Goal: Information Seeking & Learning: Check status

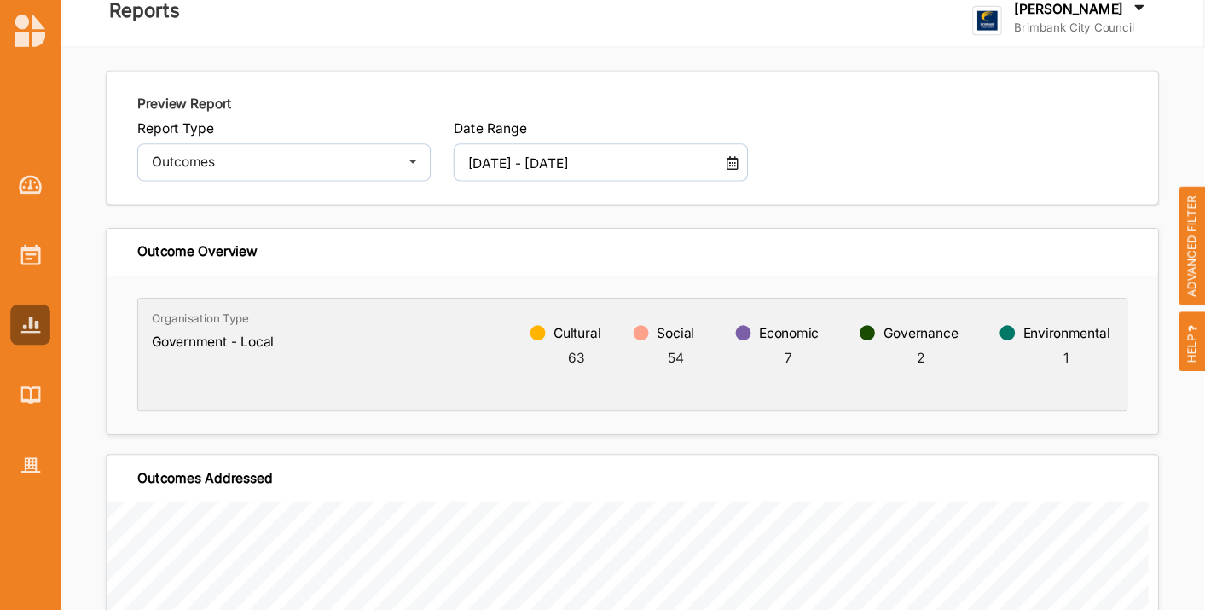
scroll to position [17, 0]
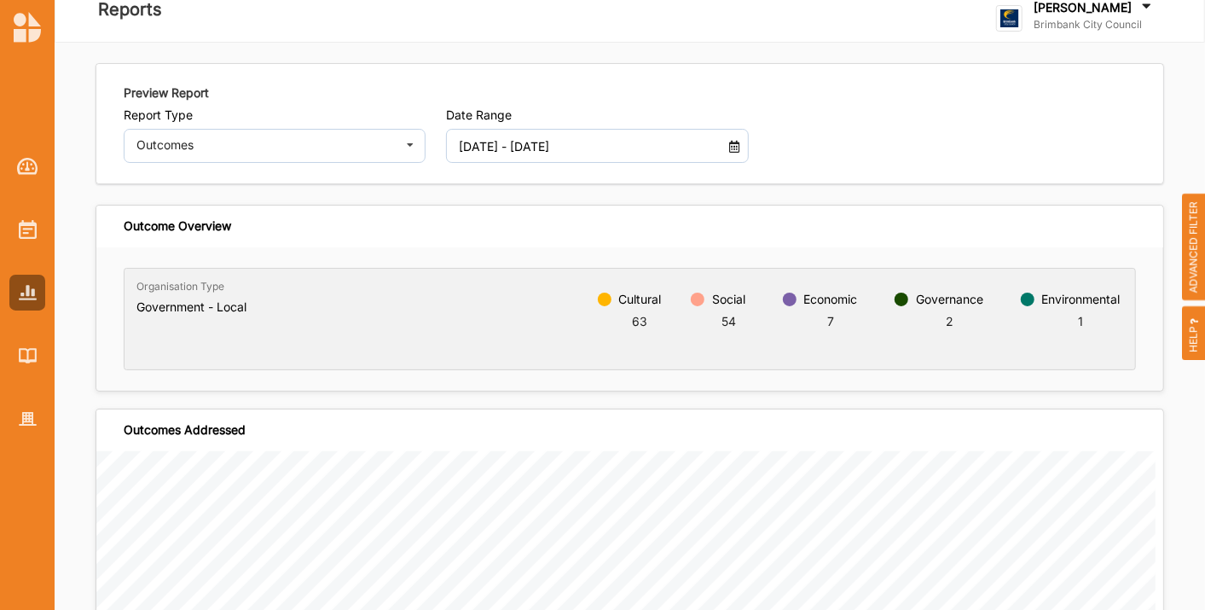
drag, startPoint x: 377, startPoint y: 22, endPoint x: 479, endPoint y: 110, distance: 134.9
click at [479, 110] on label "Date Range" at bounding box center [597, 114] width 302 height 15
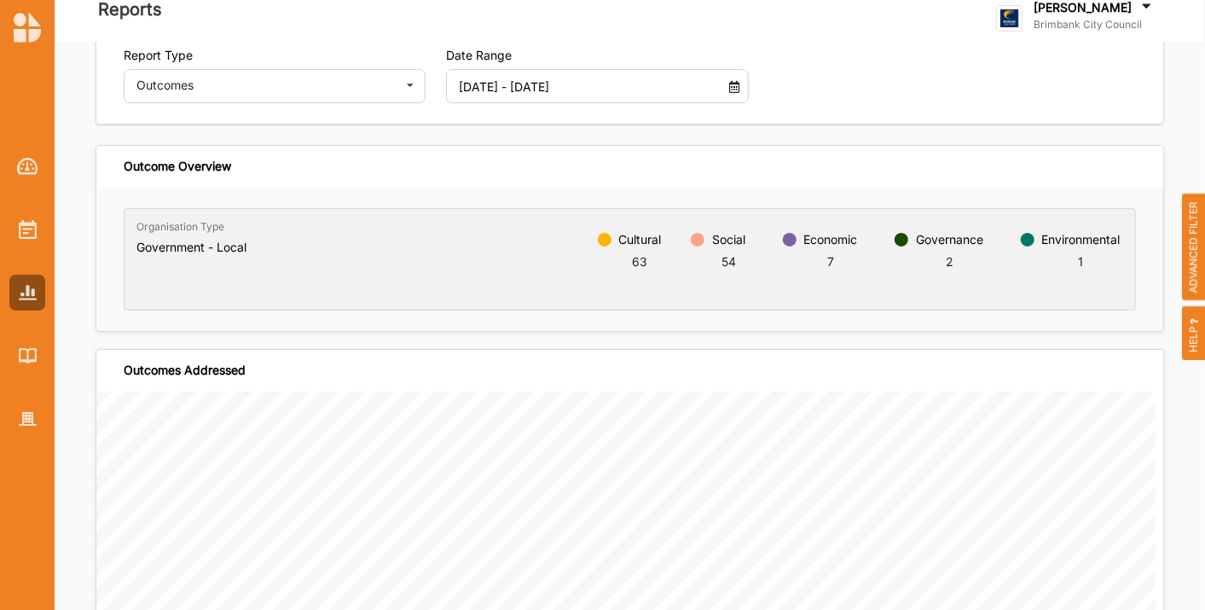
scroll to position [0, 0]
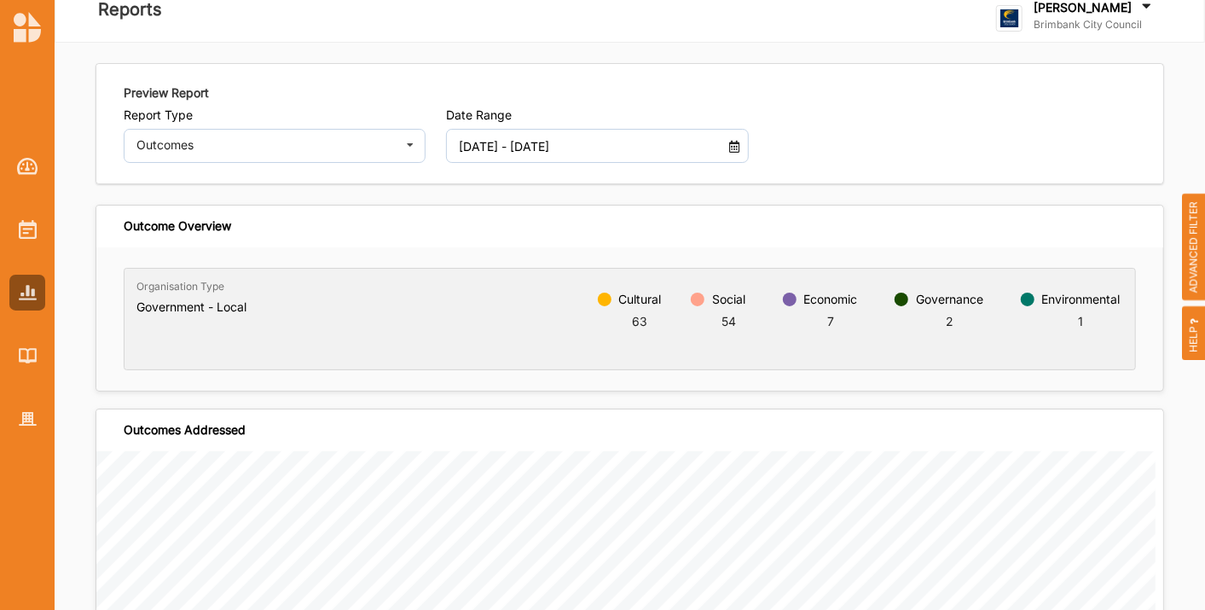
click at [740, 148] on div "[DATE] - [DATE]" at bounding box center [597, 146] width 302 height 34
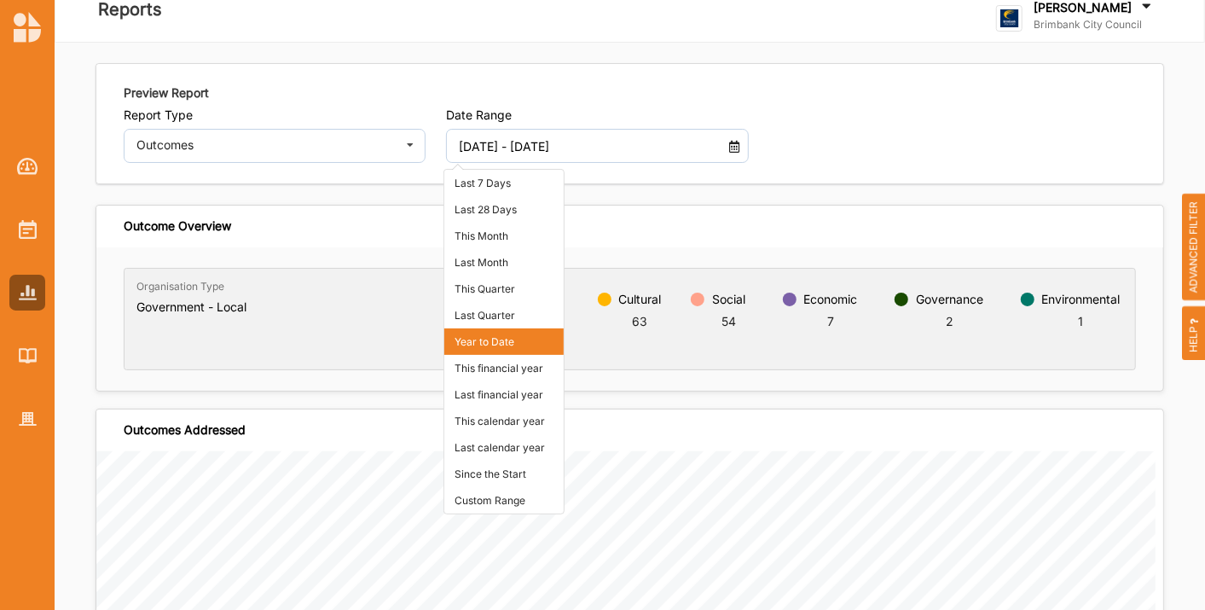
drag, startPoint x: 516, startPoint y: 374, endPoint x: 507, endPoint y: 366, distance: 12.7
click at [515, 375] on li "This financial year" at bounding box center [503, 368] width 119 height 26
type input "[DATE] - [DATE]"
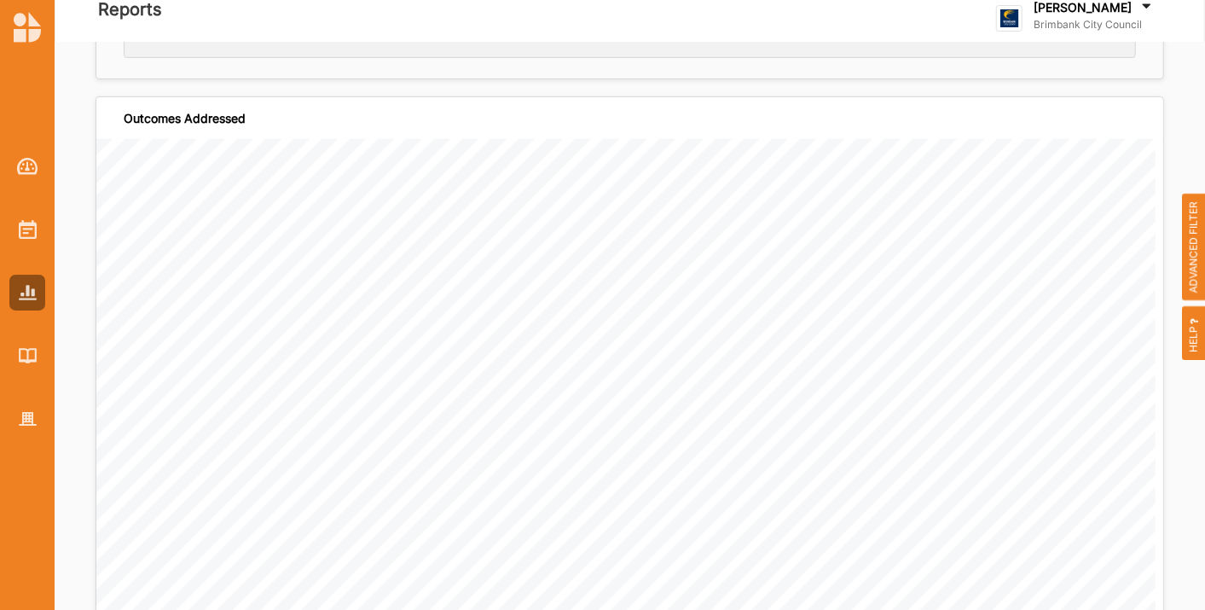
scroll to position [473, 0]
click at [1084, 250] on span "ADVANCED FILTER" at bounding box center [1194, 247] width 24 height 107
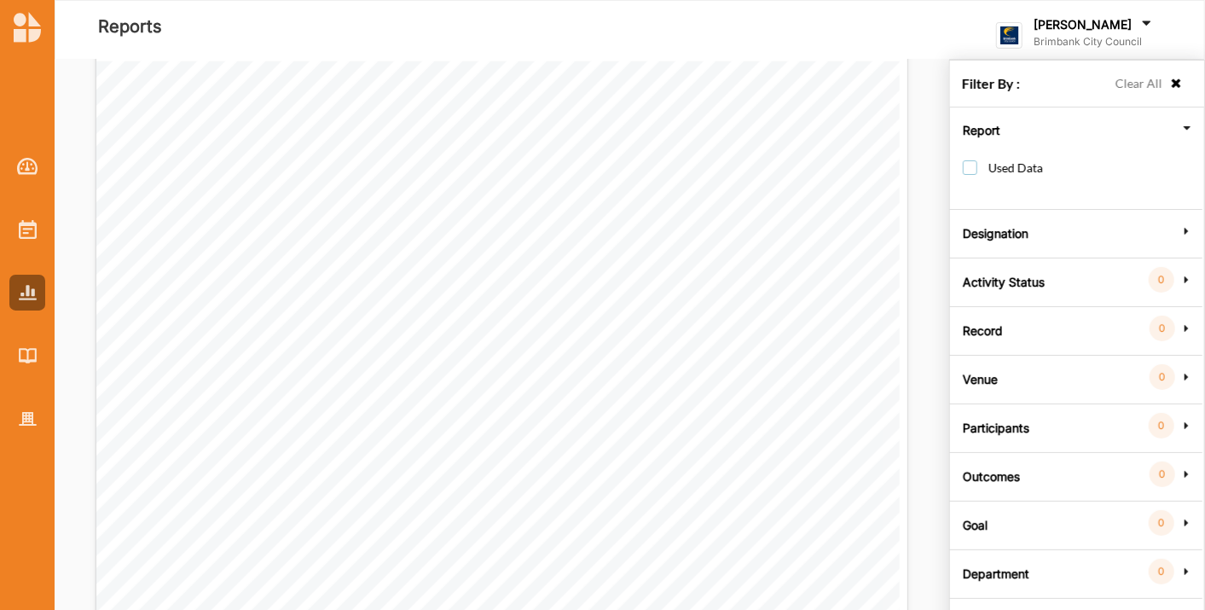
click at [977, 170] on label "Used Data" at bounding box center [1003, 176] width 80 height 32
click at [973, 166] on label "Used Data" at bounding box center [1003, 176] width 80 height 32
checkbox input "false"
click at [1030, 234] on div "Designation" at bounding box center [1075, 230] width 243 height 15
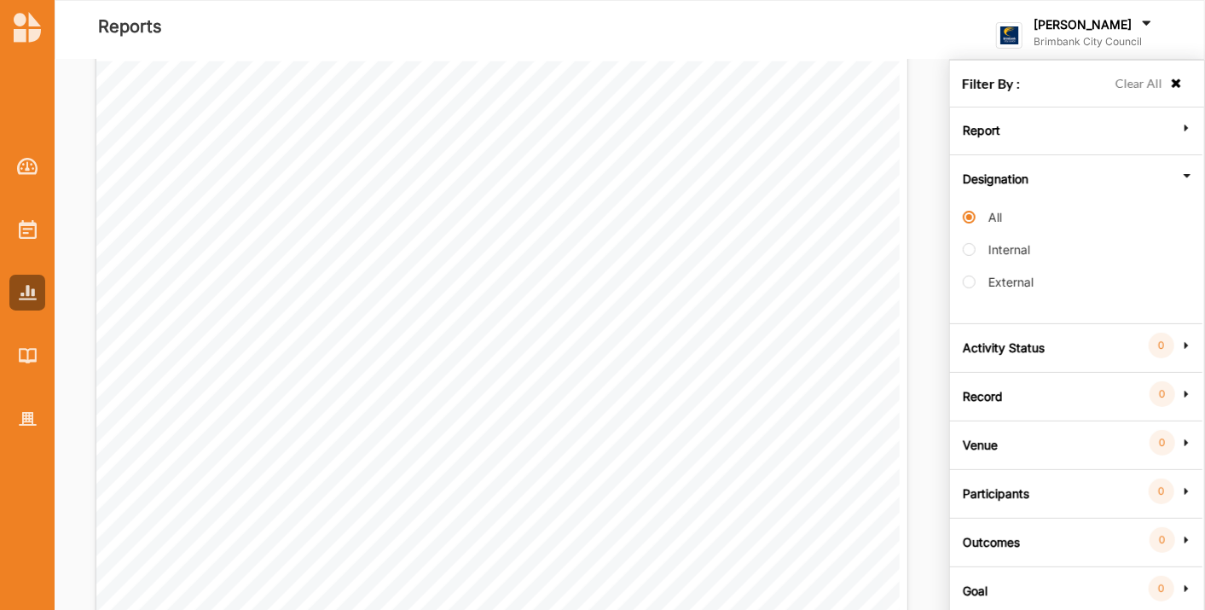
click at [979, 165] on label "Designation" at bounding box center [996, 176] width 66 height 51
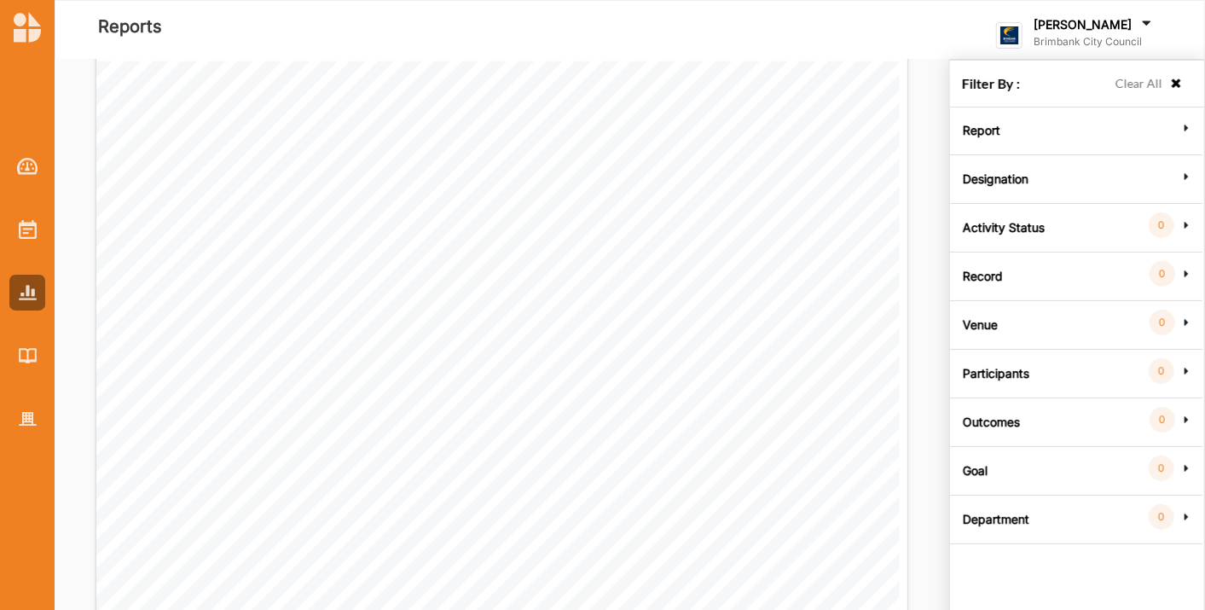
click at [972, 216] on label "Activity Status" at bounding box center [1004, 225] width 82 height 51
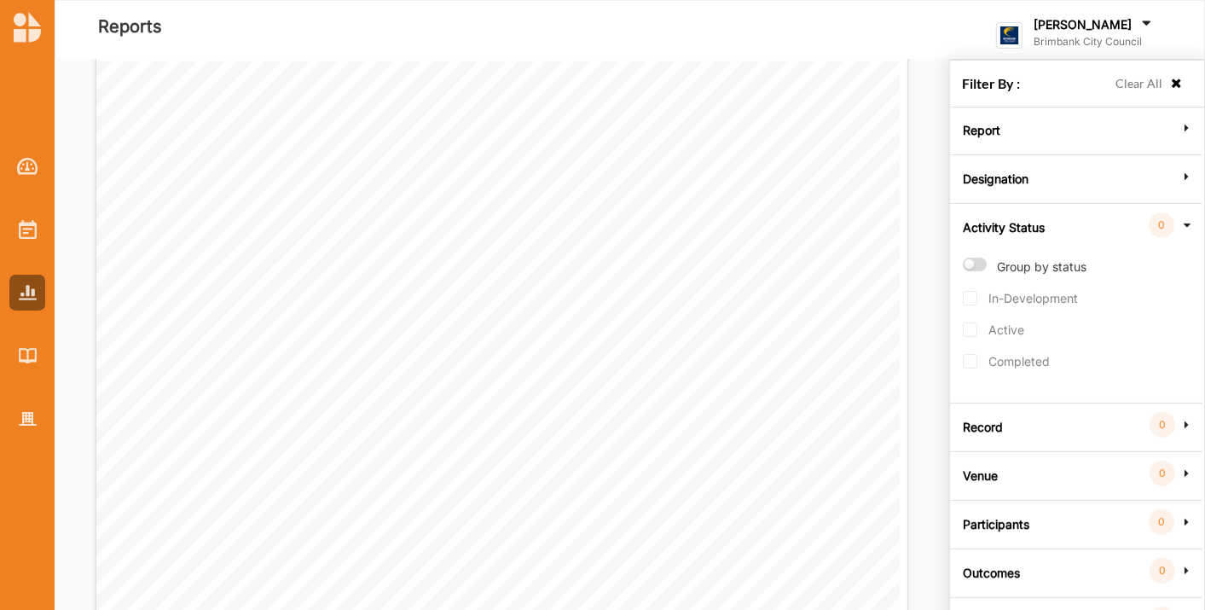
click at [973, 263] on label "Group by status" at bounding box center [1025, 274] width 124 height 33
radio input "true"
checkbox input "true"
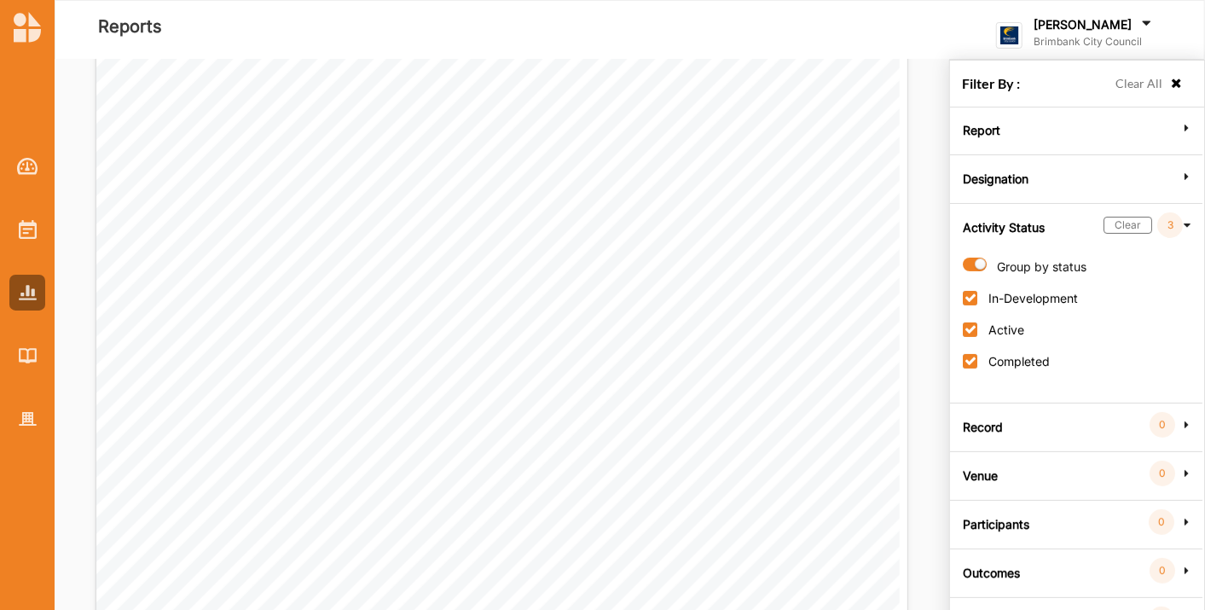
scroll to position [757, 0]
click at [1084, 83] on icon at bounding box center [1176, 84] width 14 height 12
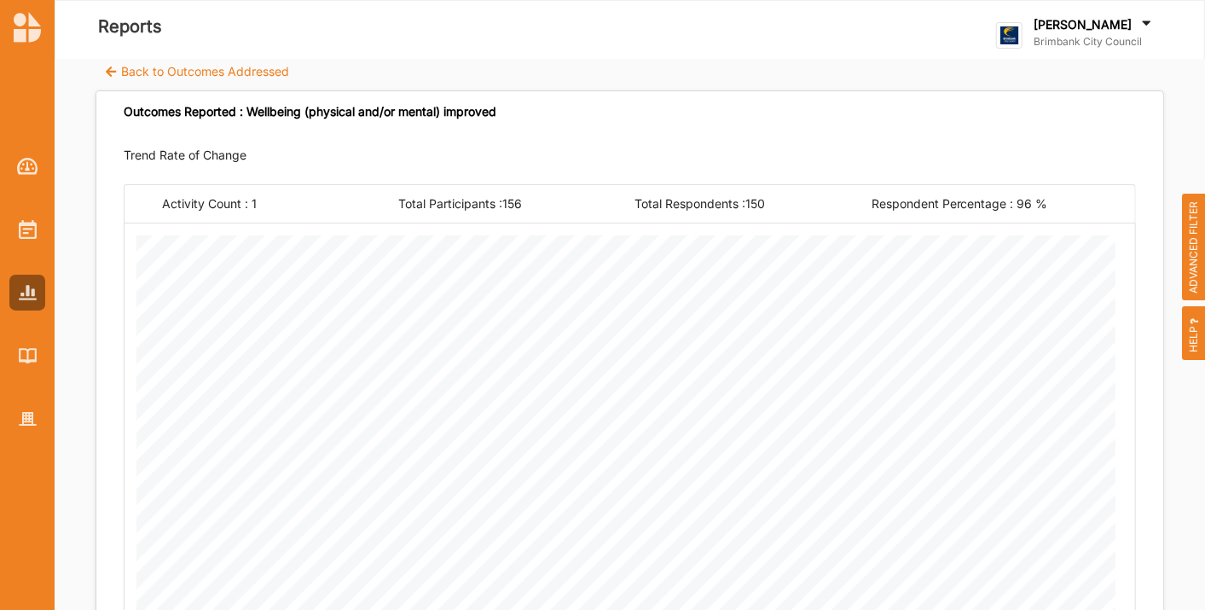
scroll to position [0, 0]
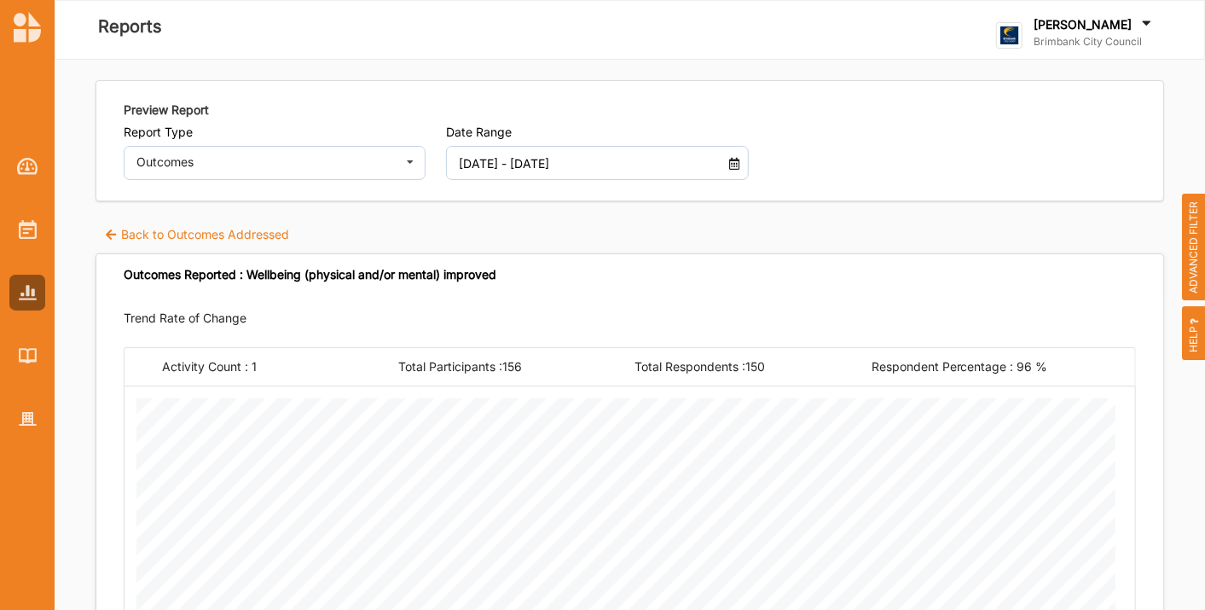
scroll to position [19, 0]
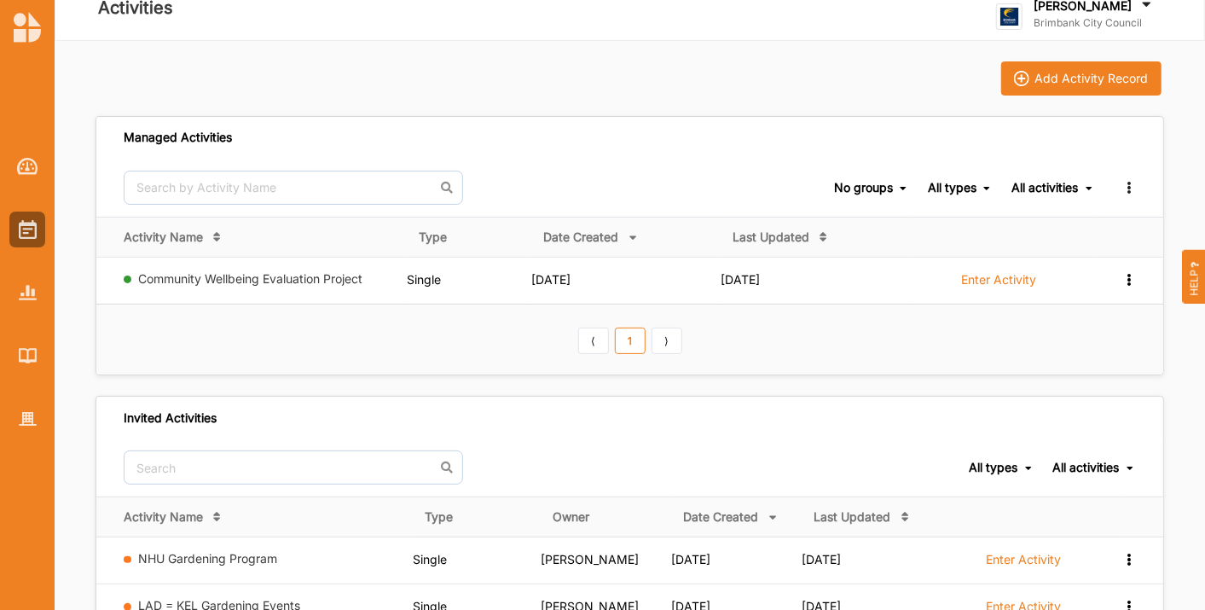
click at [51, 288] on div at bounding box center [27, 279] width 55 height 316
drag, startPoint x: 32, startPoint y: 299, endPoint x: 39, endPoint y: 306, distance: 10.3
click at [32, 300] on div at bounding box center [27, 293] width 36 height 36
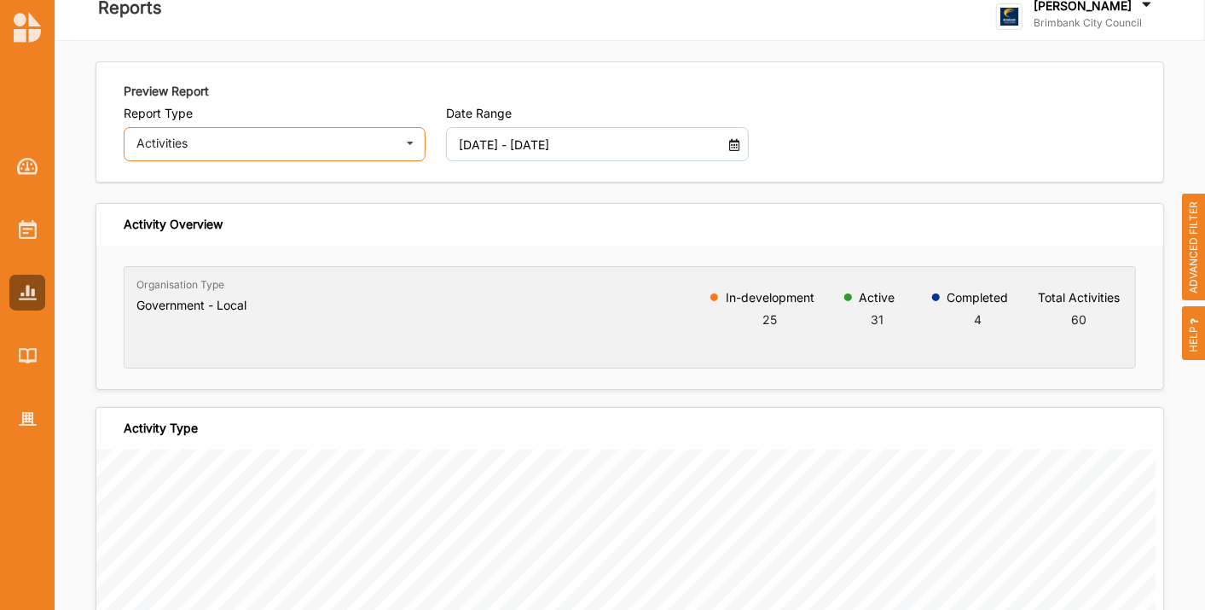
click at [344, 138] on div "Activities" at bounding box center [265, 143] width 258 height 12
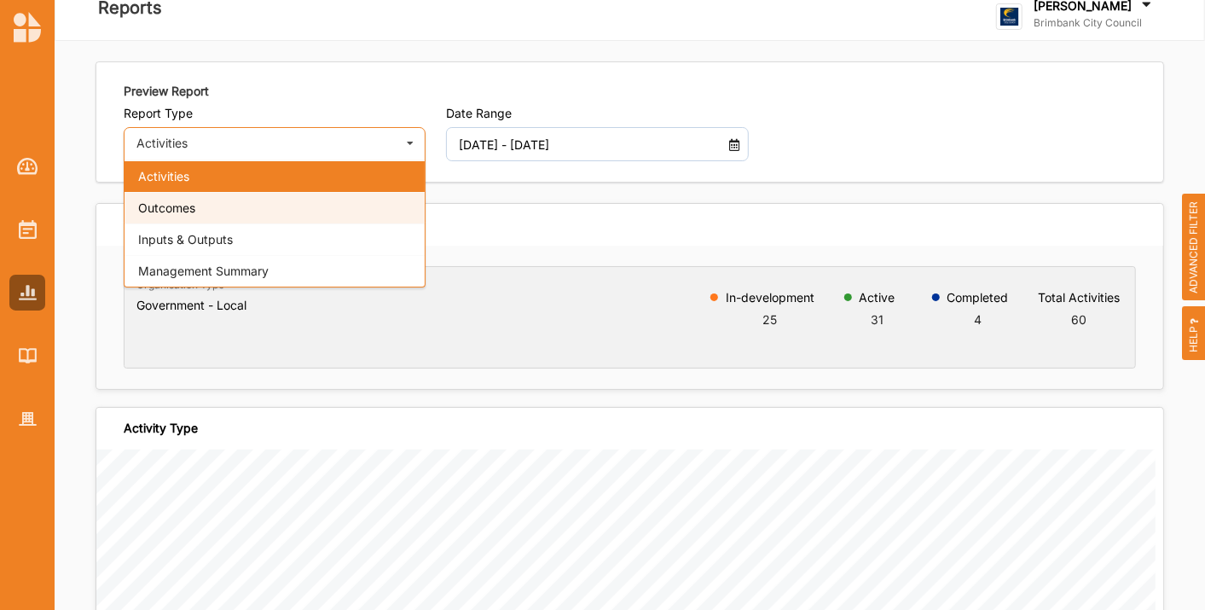
click at [329, 200] on div "Outcomes" at bounding box center [275, 208] width 300 height 32
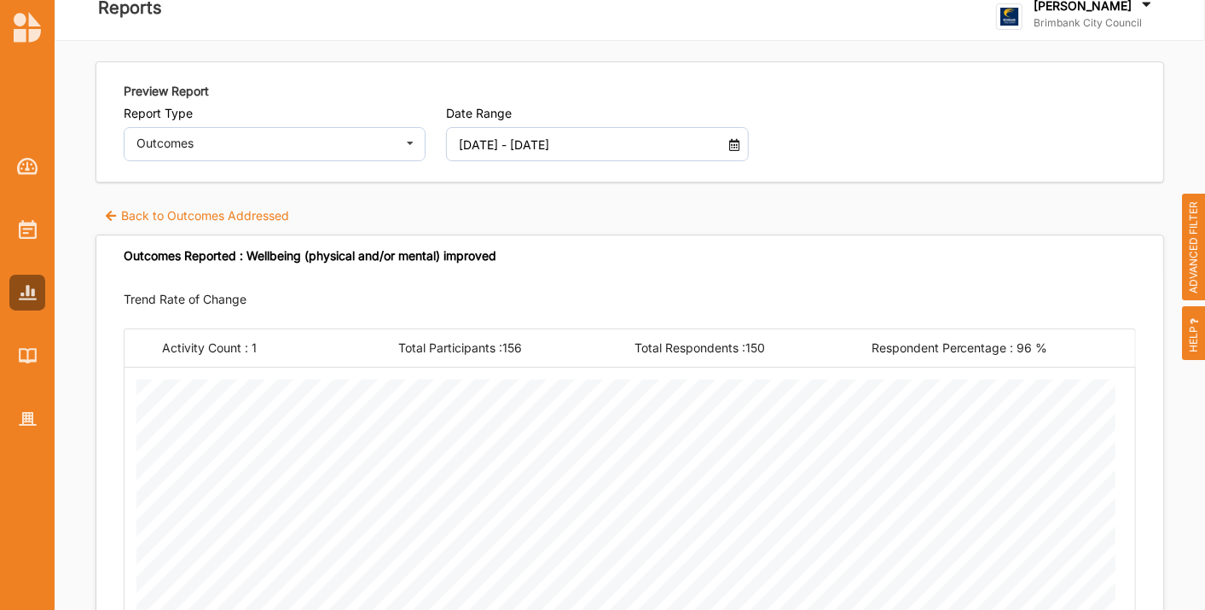
click at [218, 207] on label "Back to Outcomes Addressed" at bounding box center [196, 215] width 185 height 17
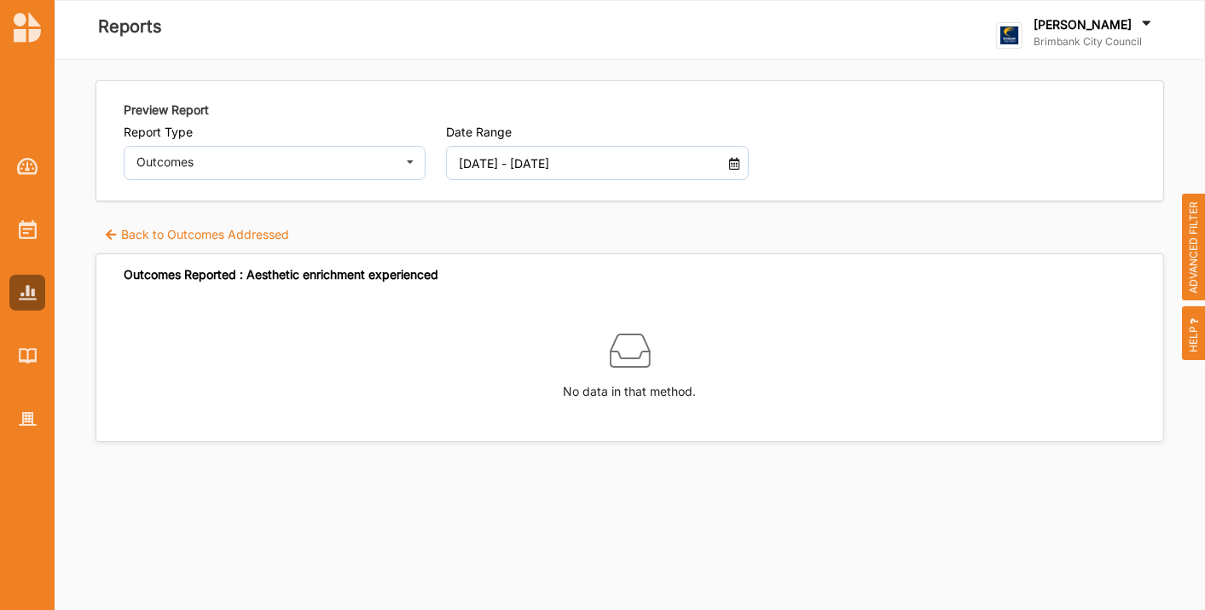
click at [218, 231] on label "Back to Outcomes Addressed" at bounding box center [196, 234] width 185 height 17
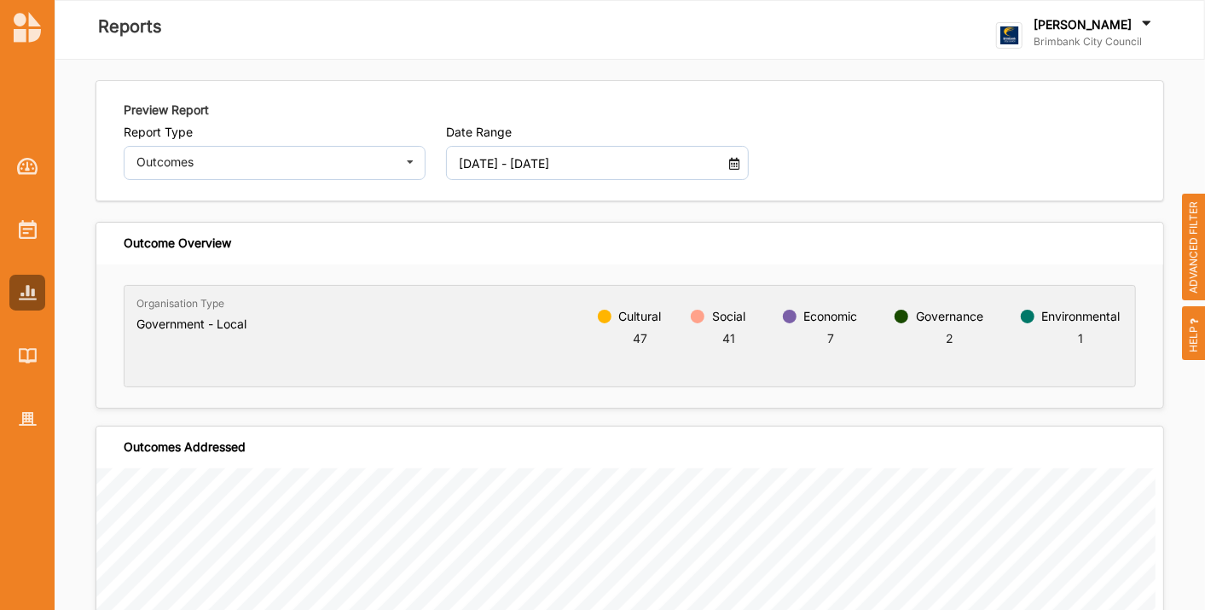
click at [1084, 253] on span "ADVANCED FILTER" at bounding box center [1194, 247] width 24 height 107
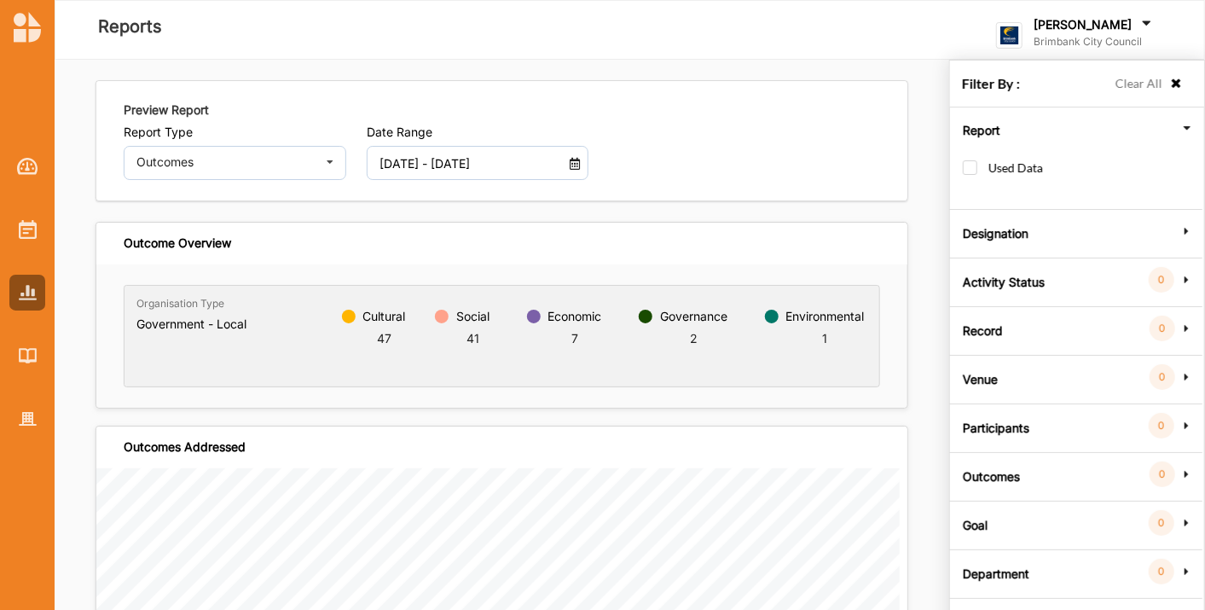
drag, startPoint x: 1020, startPoint y: 273, endPoint x: 1028, endPoint y: 292, distance: 20.3
click at [1018, 273] on label "Activity Status" at bounding box center [1004, 279] width 82 height 51
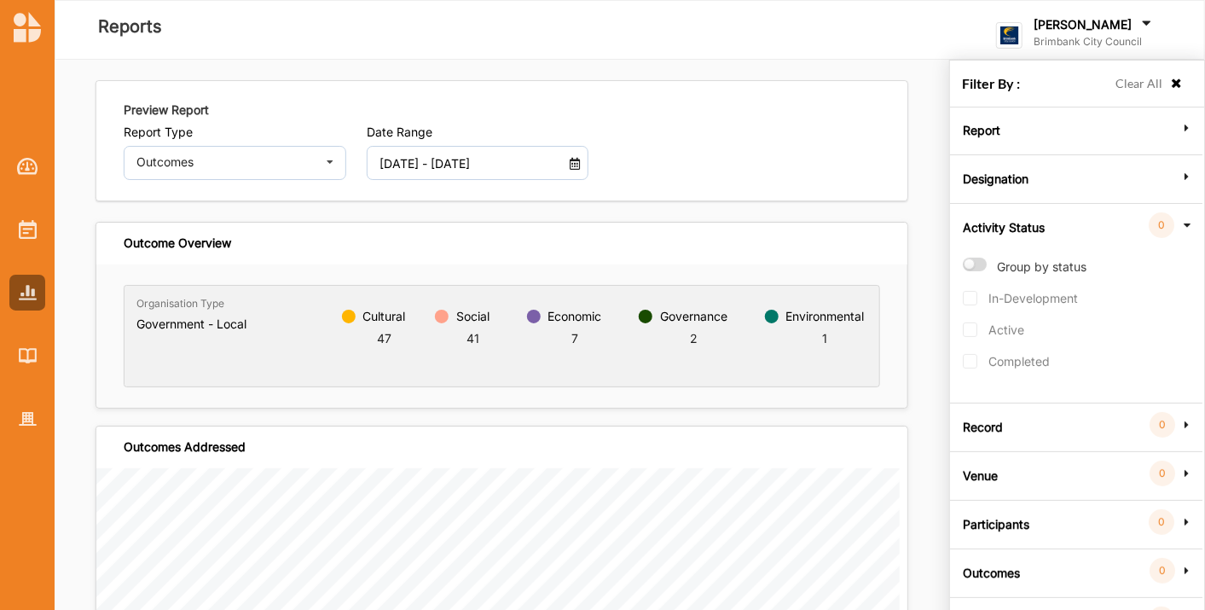
click at [963, 258] on label "Group by status" at bounding box center [1025, 274] width 124 height 33
radio input "true"
checkbox input "true"
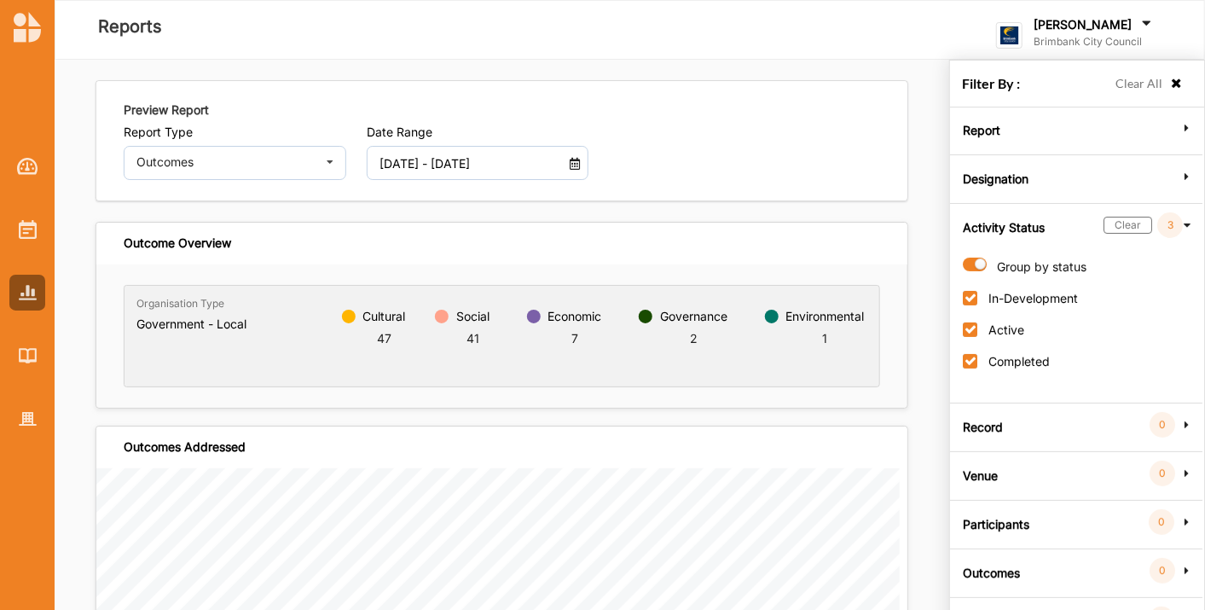
click at [1084, 88] on label "Clear All" at bounding box center [1139, 83] width 47 height 19
radio input "false"
checkbox input "false"
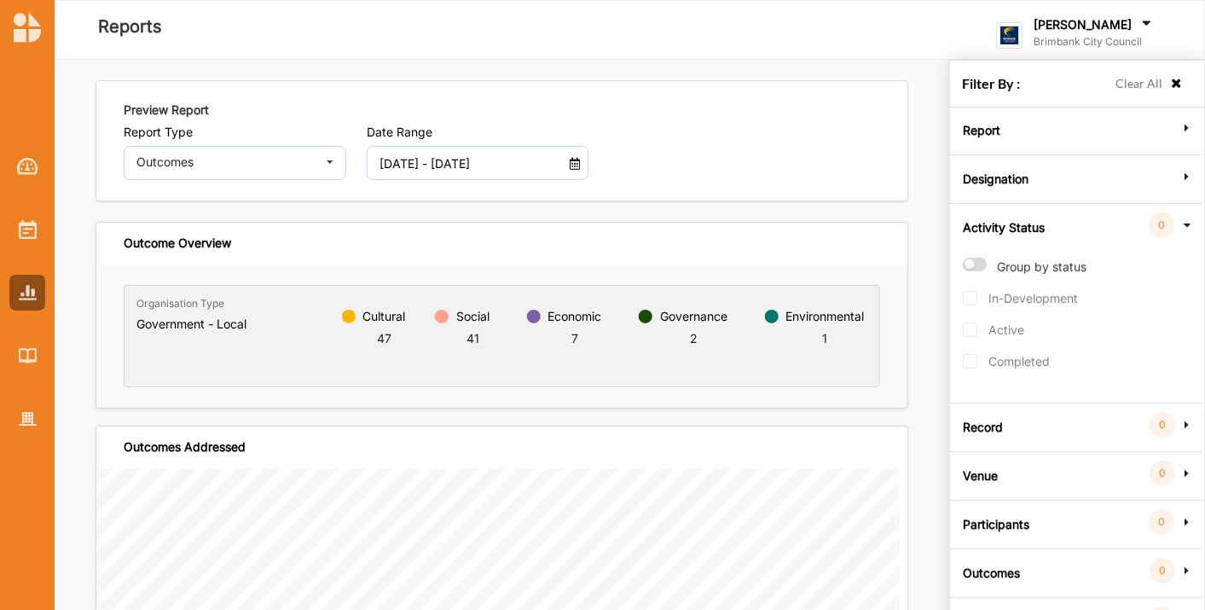
click at [969, 262] on label "Group by status" at bounding box center [1025, 274] width 124 height 33
radio input "true"
checkbox input "true"
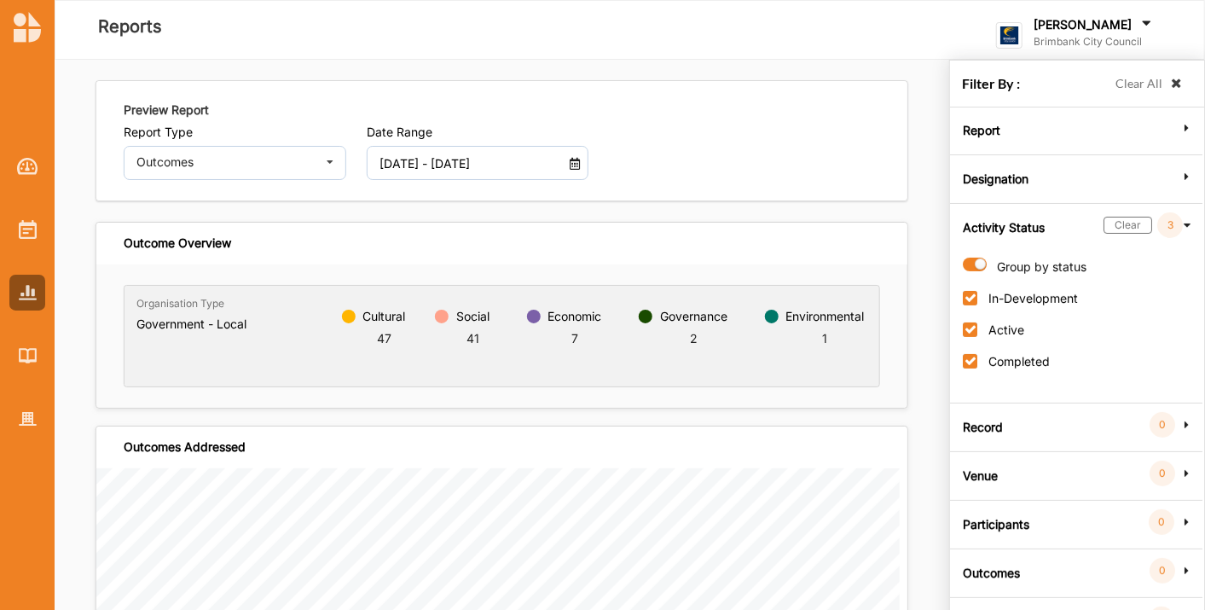
click at [1084, 79] on icon at bounding box center [1176, 84] width 14 height 12
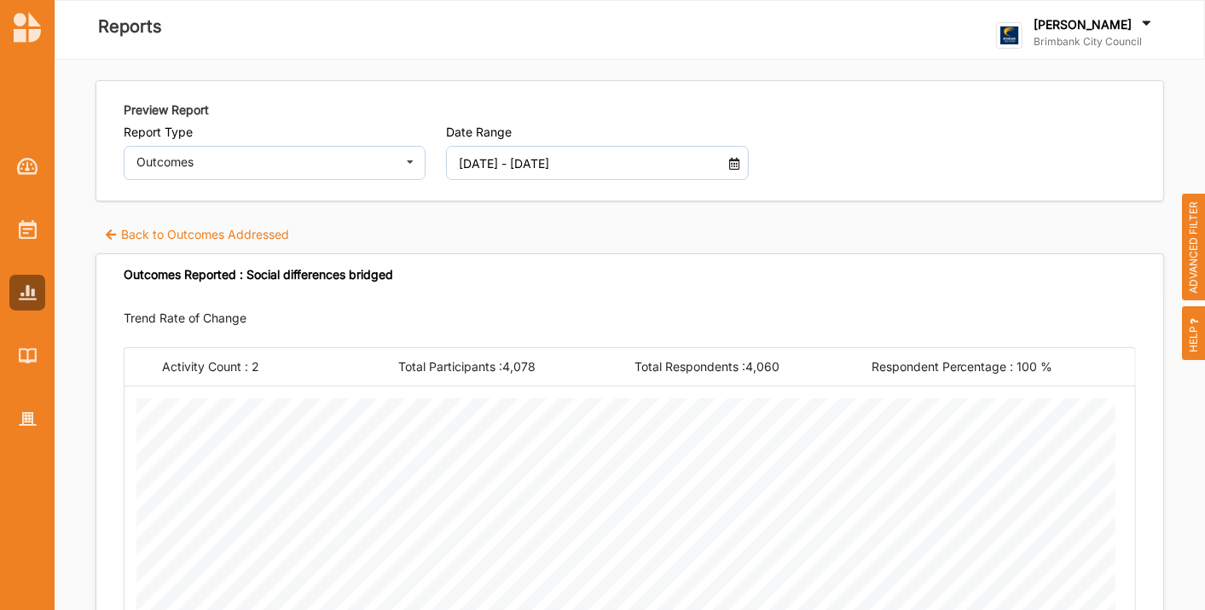
click at [172, 231] on label "Back to Outcomes Addressed" at bounding box center [196, 234] width 185 height 17
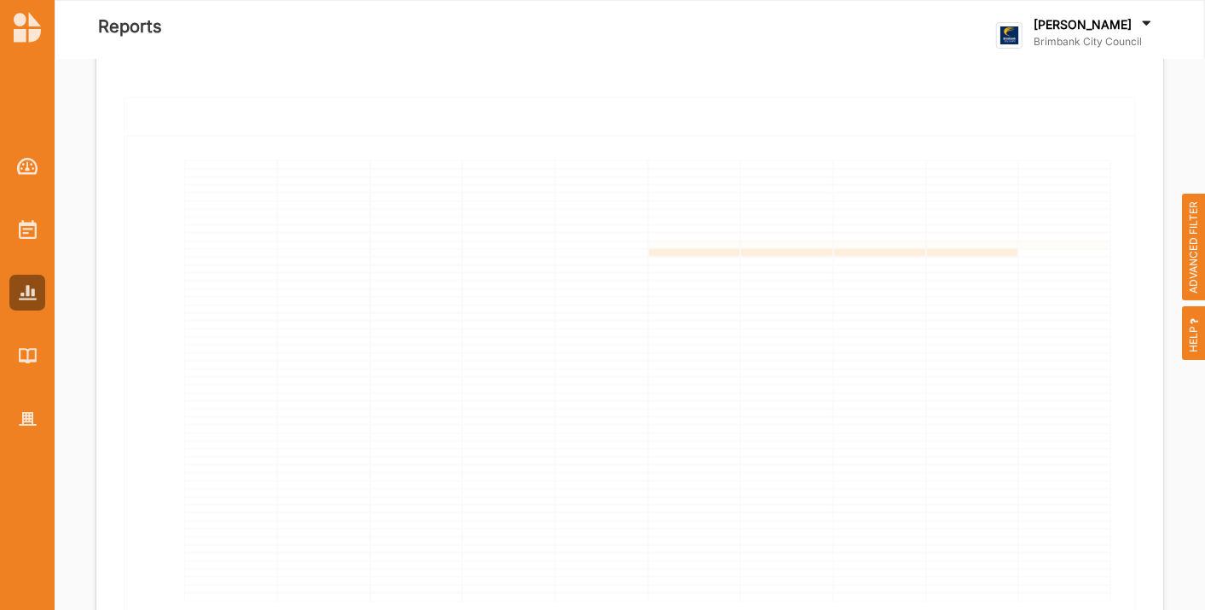
scroll to position [1046, 0]
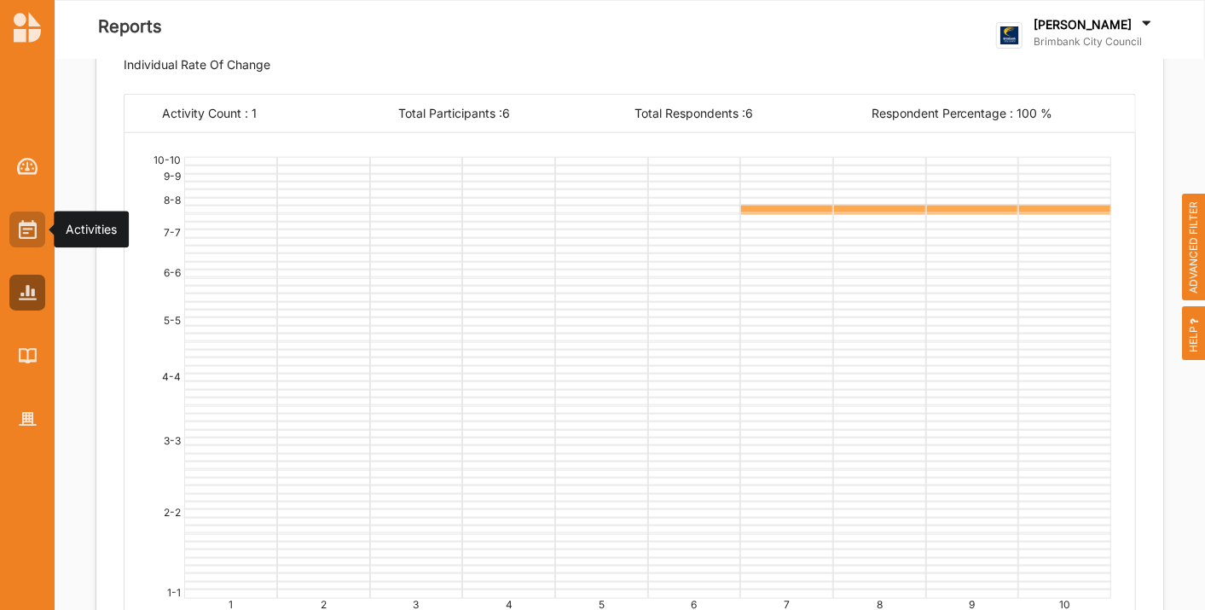
click at [39, 223] on div at bounding box center [27, 230] width 36 height 36
